Goal: Task Accomplishment & Management: Complete application form

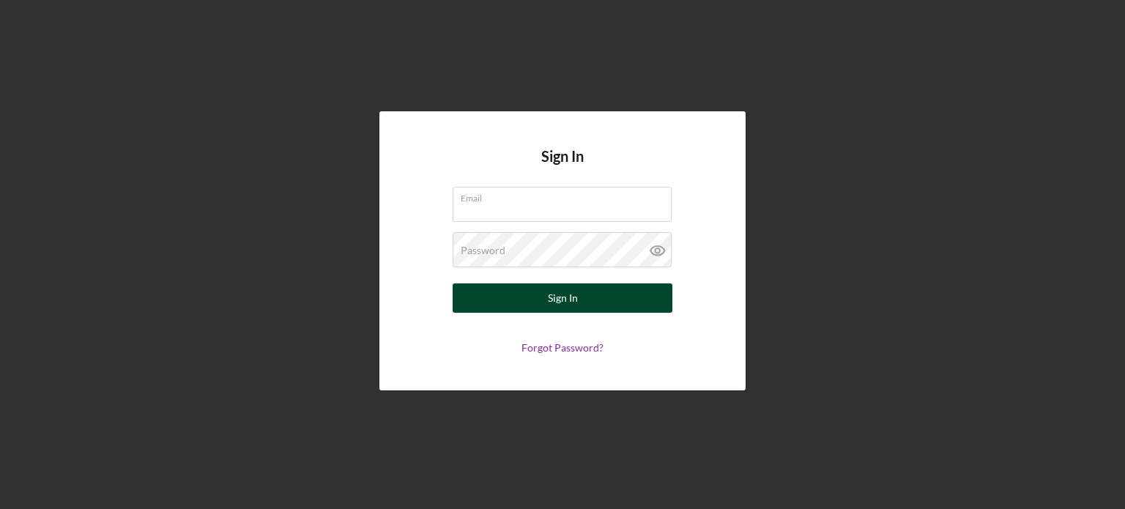
type input "[PERSON_NAME][EMAIL_ADDRESS][DOMAIN_NAME]"
click at [556, 304] on div "Sign In" at bounding box center [563, 297] width 30 height 29
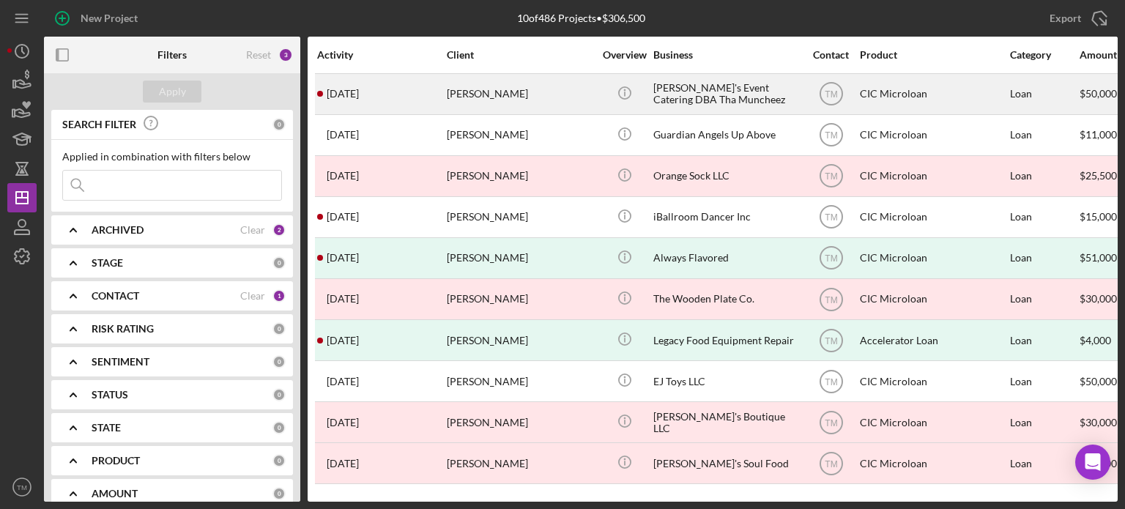
click at [692, 91] on div "[PERSON_NAME]'s Event Catering DBA Tha Muncheez" at bounding box center [726, 94] width 146 height 39
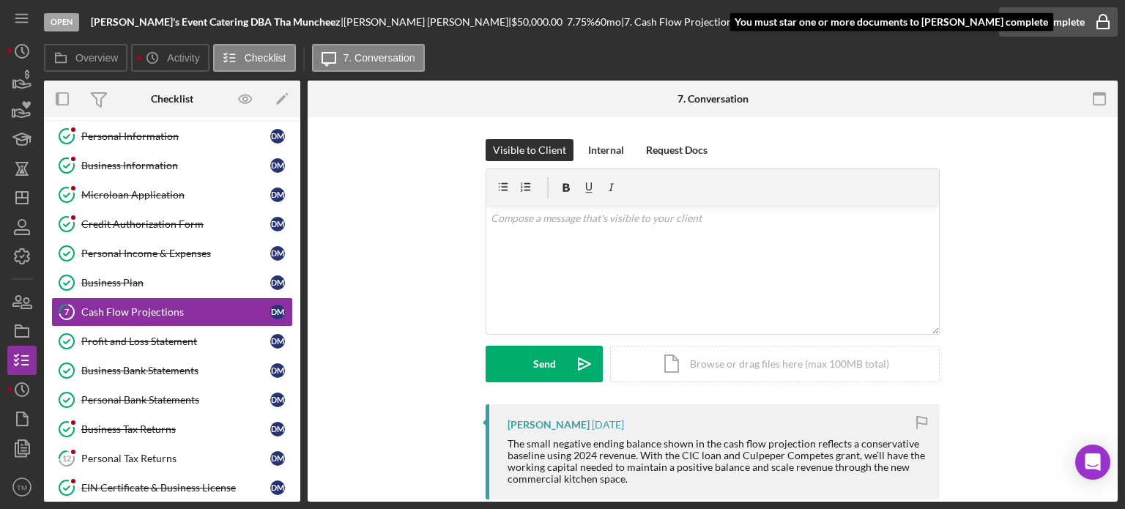
click at [1068, 19] on div "Mark Complete" at bounding box center [1048, 21] width 71 height 29
click at [1053, 23] on div "Mark Complete" at bounding box center [1048, 21] width 71 height 29
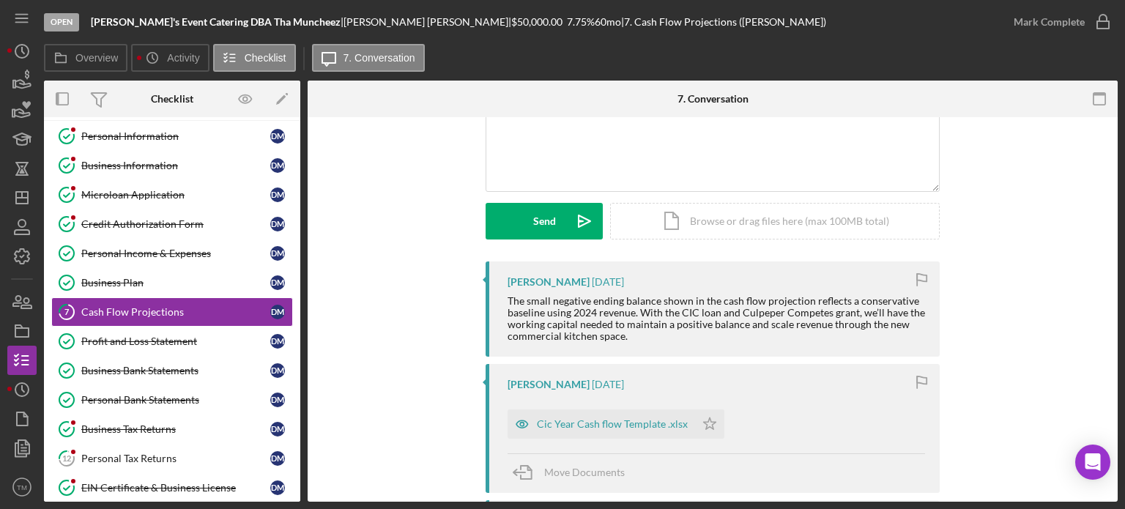
scroll to position [146, 0]
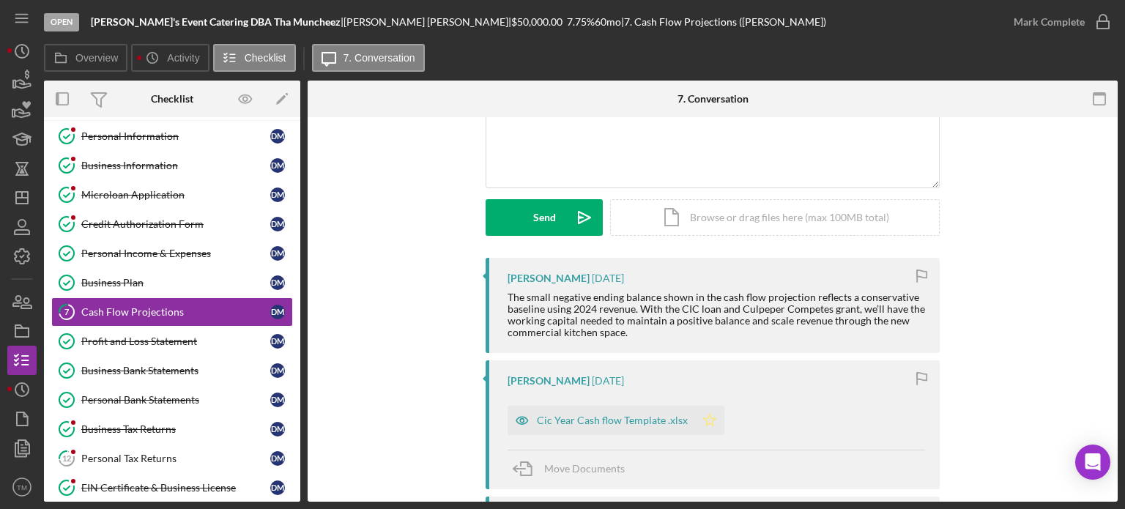
click at [706, 419] on icon "Icon/Star" at bounding box center [709, 420] width 29 height 29
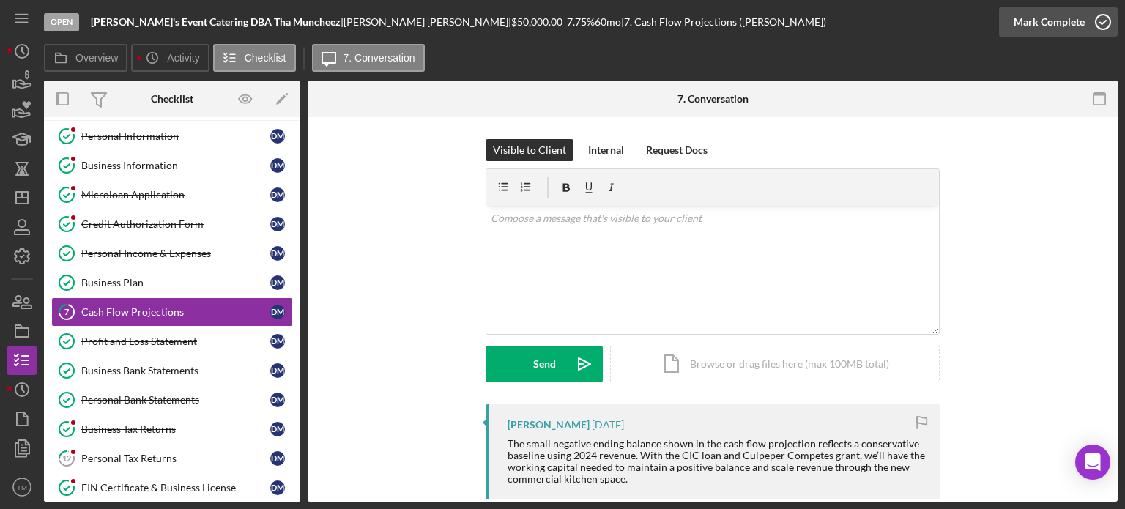
click at [1052, 24] on div "Mark Complete" at bounding box center [1048, 21] width 71 height 29
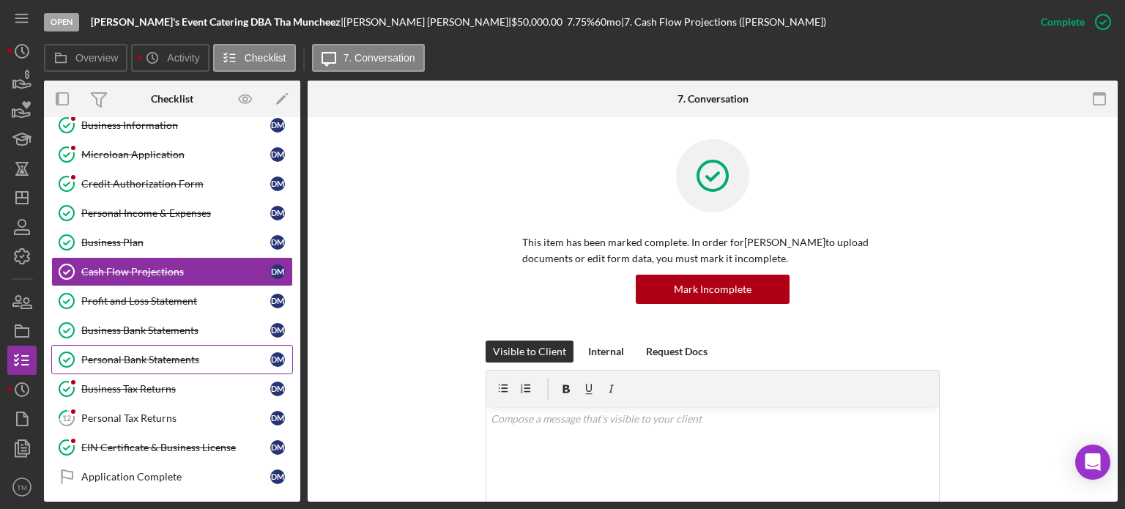
scroll to position [146, 0]
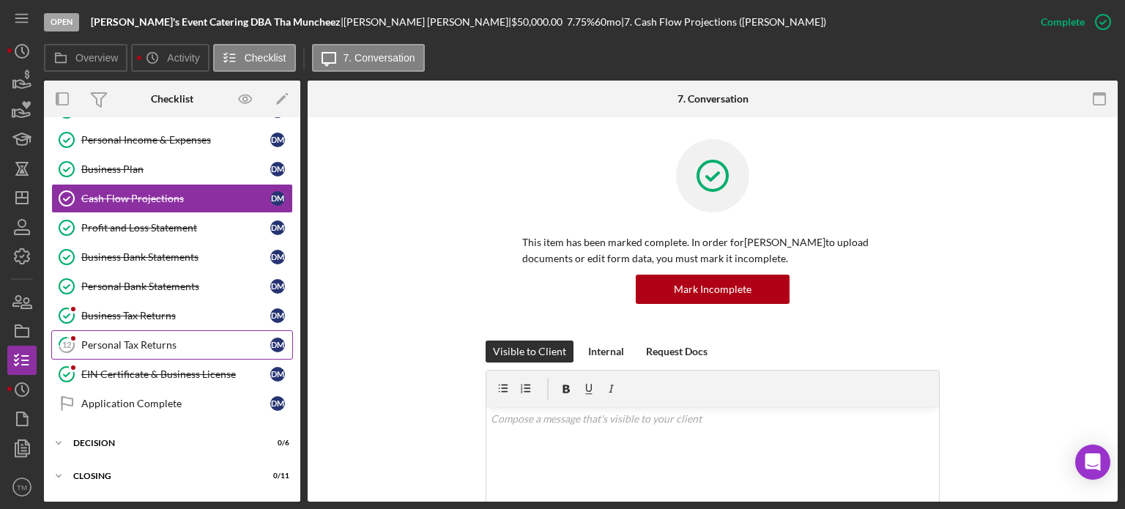
click at [176, 342] on div "Personal Tax Returns" at bounding box center [175, 345] width 189 height 12
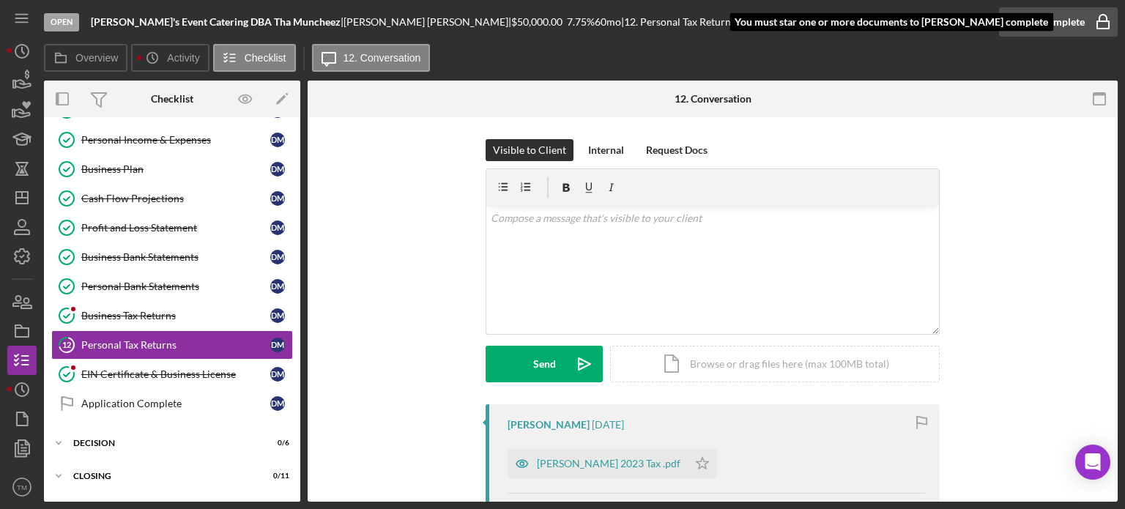
click at [1060, 22] on div "Mark Complete" at bounding box center [1048, 21] width 71 height 29
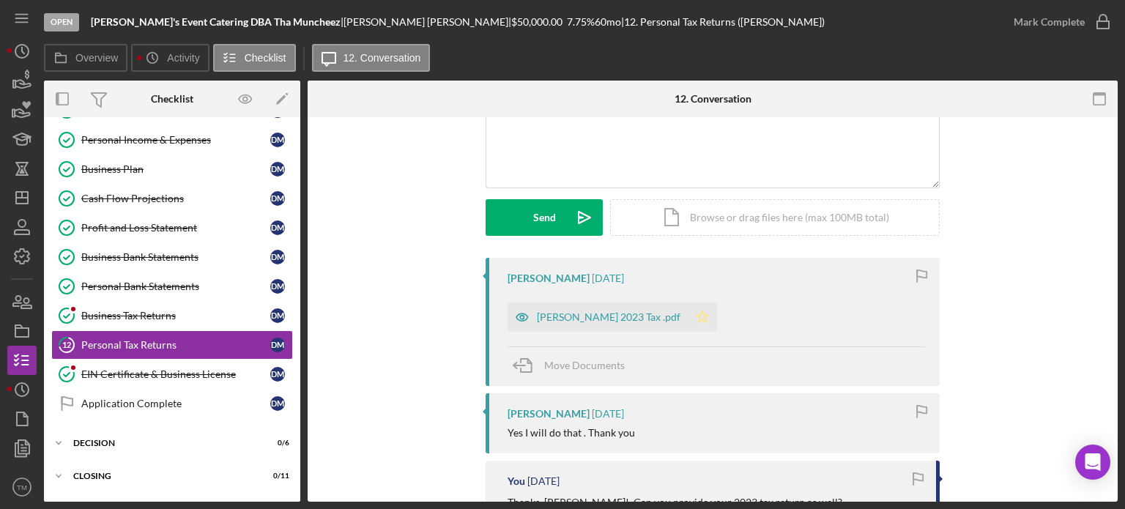
click at [696, 315] on polygon "button" at bounding box center [702, 316] width 12 height 12
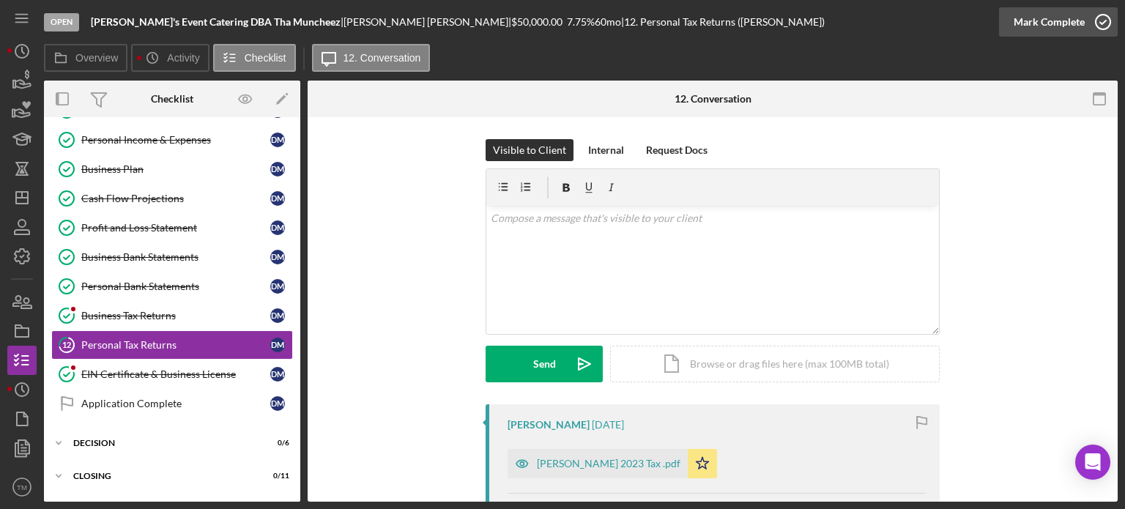
click at [1050, 10] on div "Mark Complete" at bounding box center [1048, 21] width 71 height 29
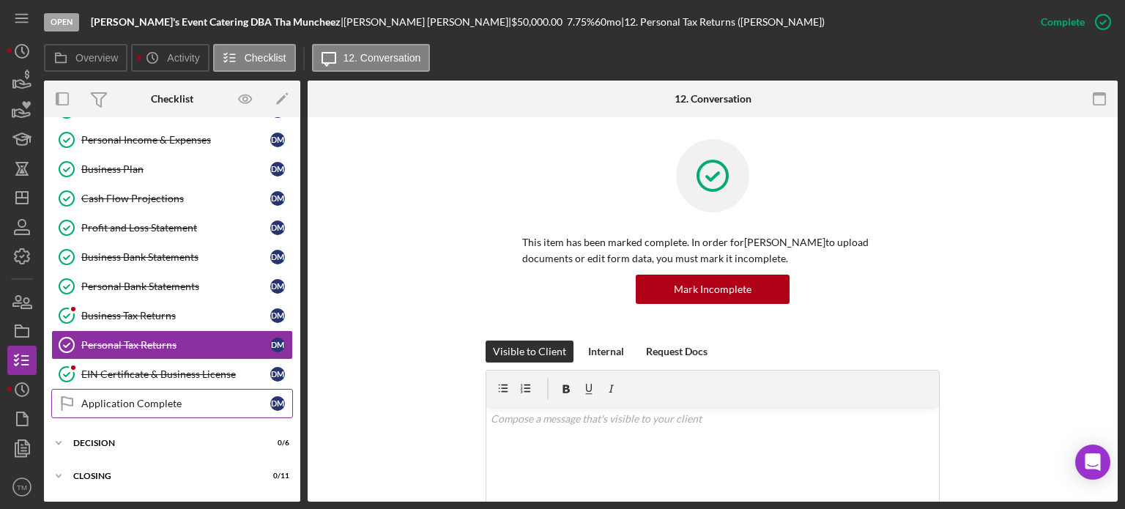
click at [193, 398] on div "Application Complete" at bounding box center [175, 404] width 189 height 12
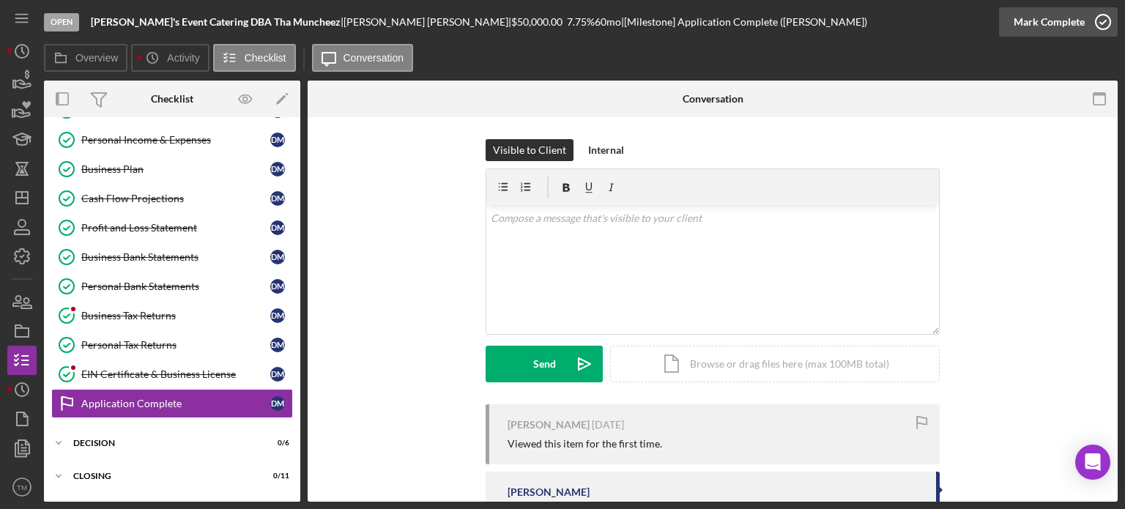
click at [1062, 25] on div "Mark Complete" at bounding box center [1048, 21] width 71 height 29
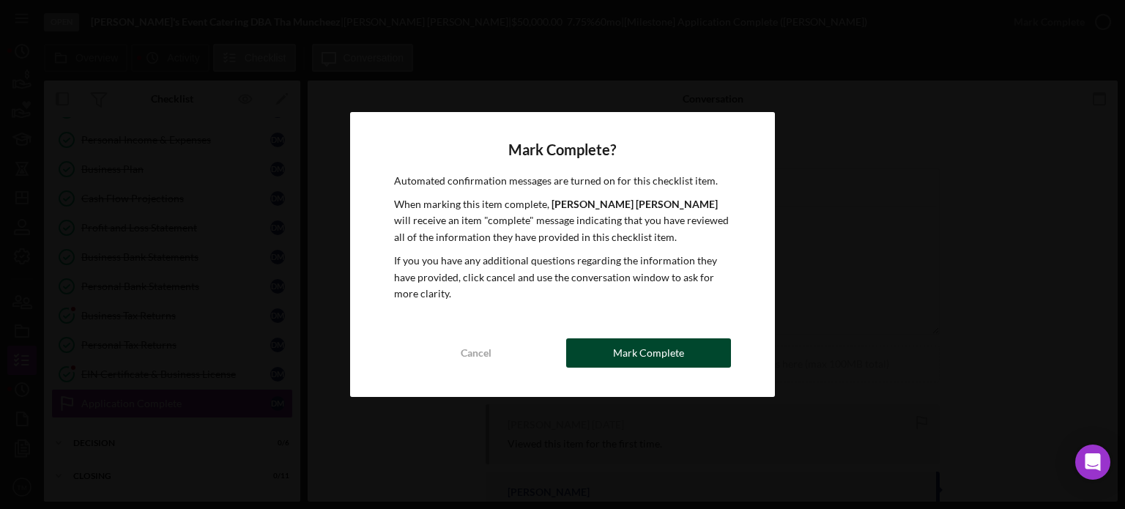
click at [632, 359] on div "Mark Complete" at bounding box center [648, 352] width 71 height 29
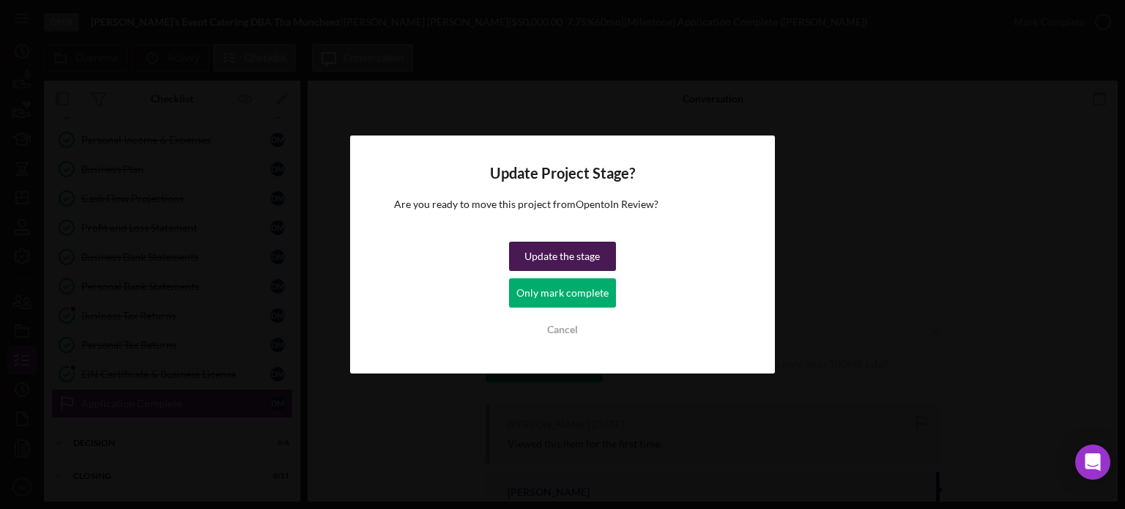
click at [566, 260] on div "Update the stage" at bounding box center [561, 256] width 75 height 29
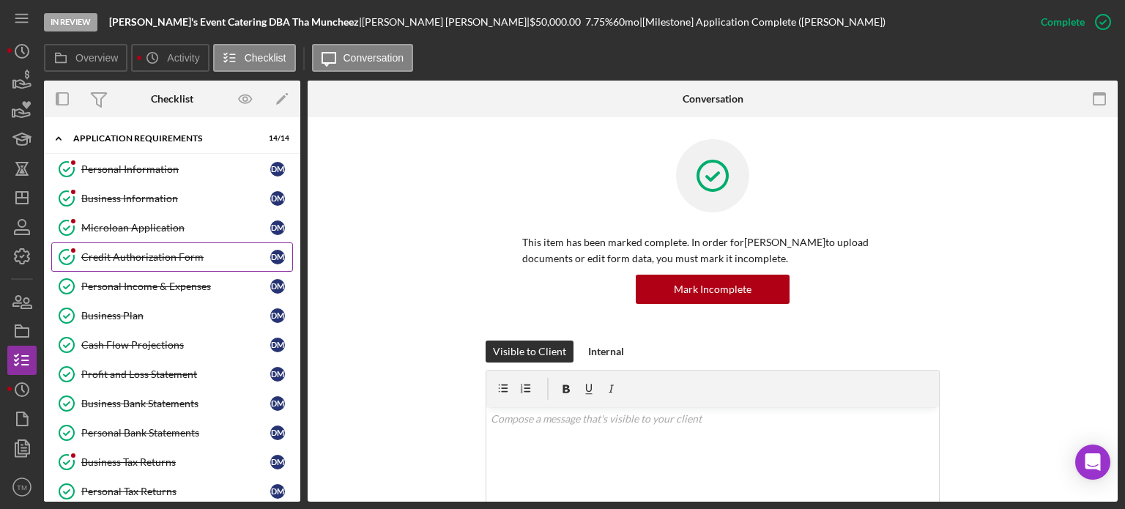
click at [67, 253] on icon "Credit Authorization Form" at bounding box center [66, 257] width 37 height 37
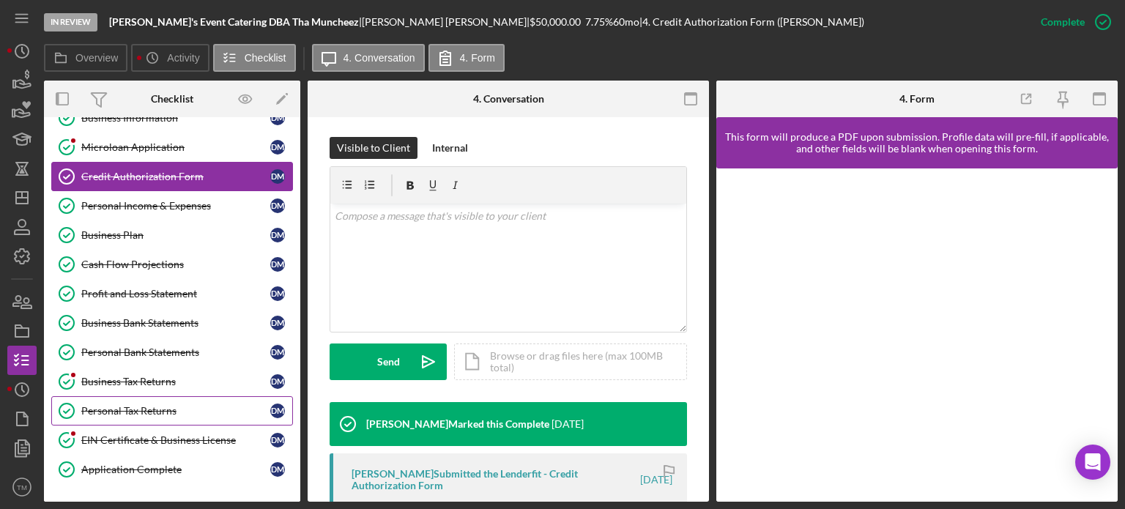
scroll to position [73, 0]
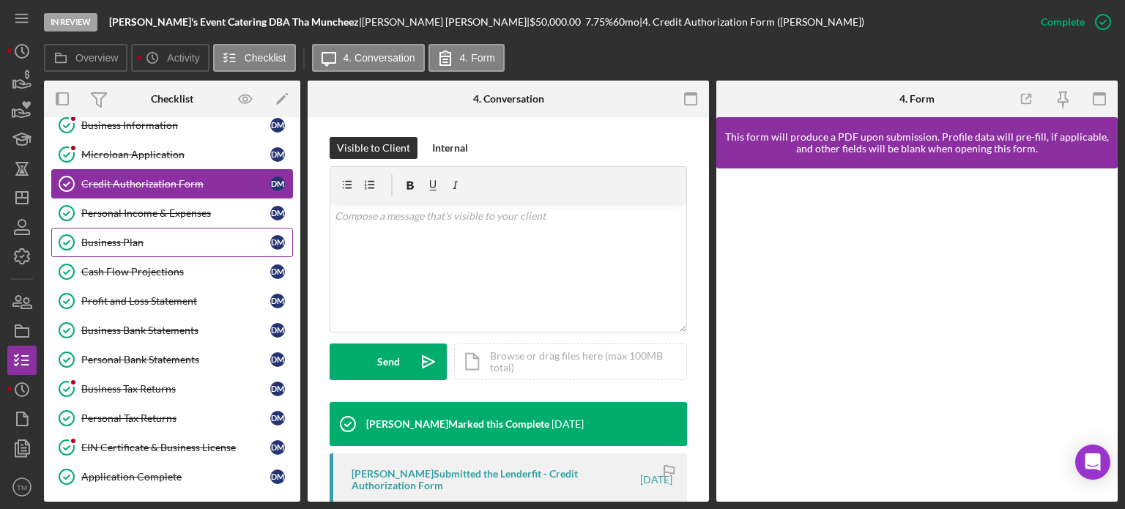
click at [164, 241] on div "Business Plan" at bounding box center [175, 242] width 189 height 12
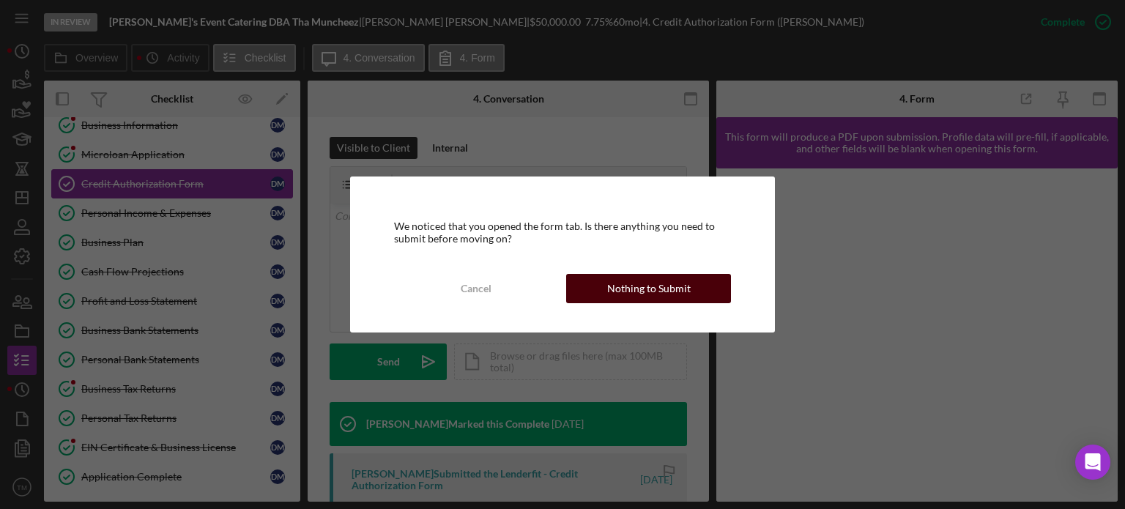
click at [646, 286] on div "Nothing to Submit" at bounding box center [648, 288] width 83 height 29
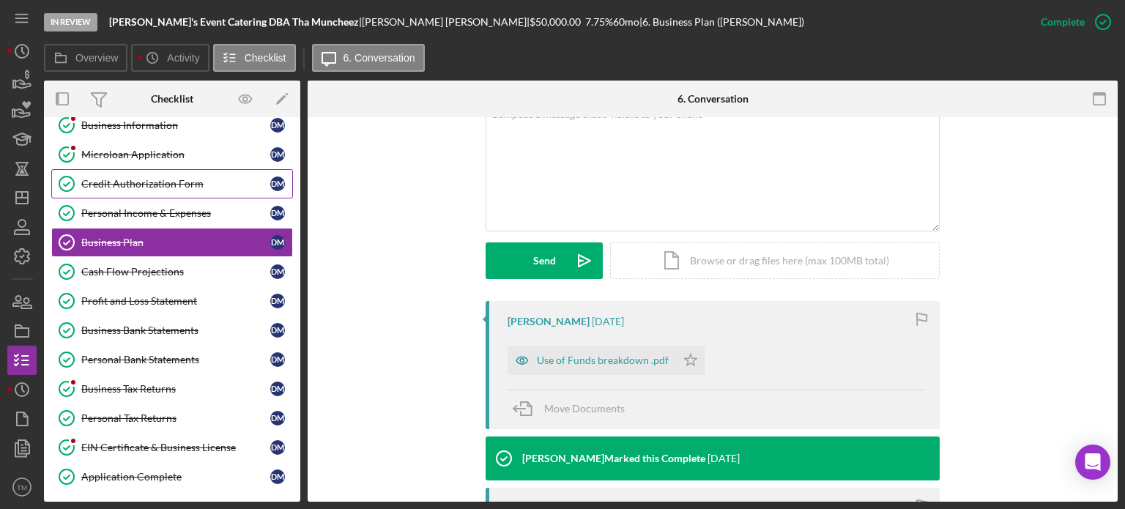
scroll to position [366, 0]
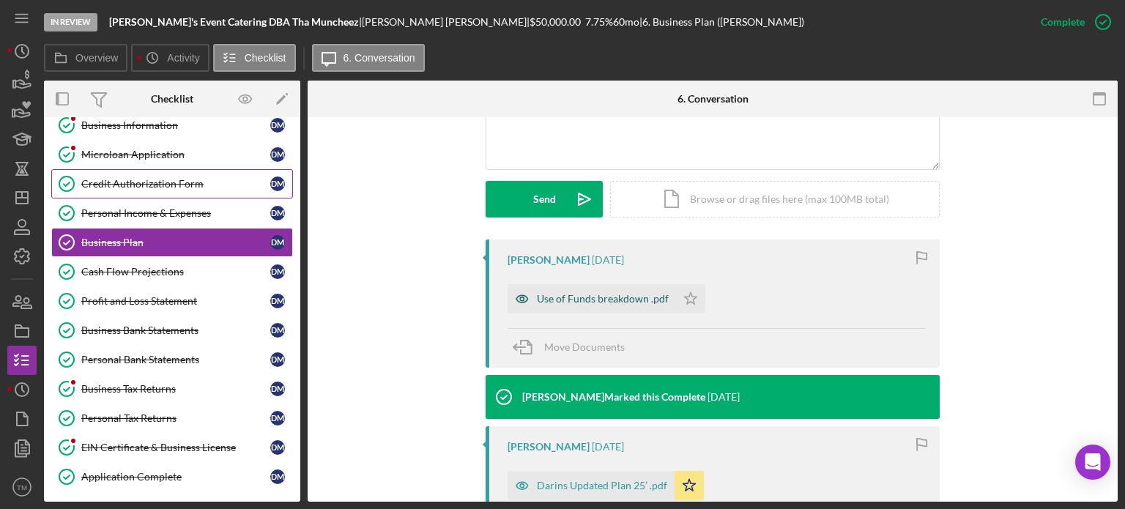
click at [630, 299] on div "Use of Funds breakdown .pdf" at bounding box center [603, 299] width 132 height 12
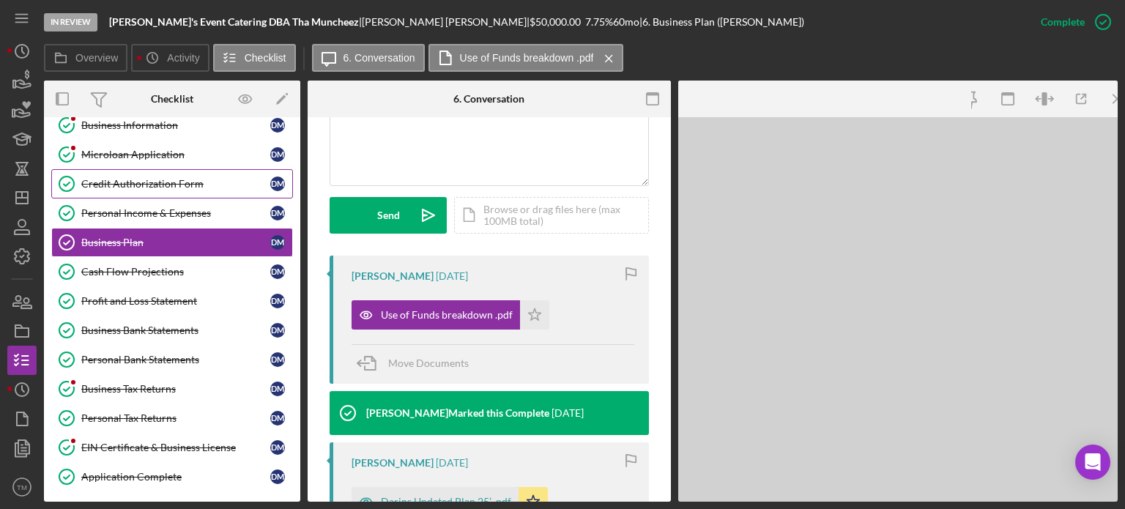
scroll to position [382, 0]
